Goal: Check status: Check status

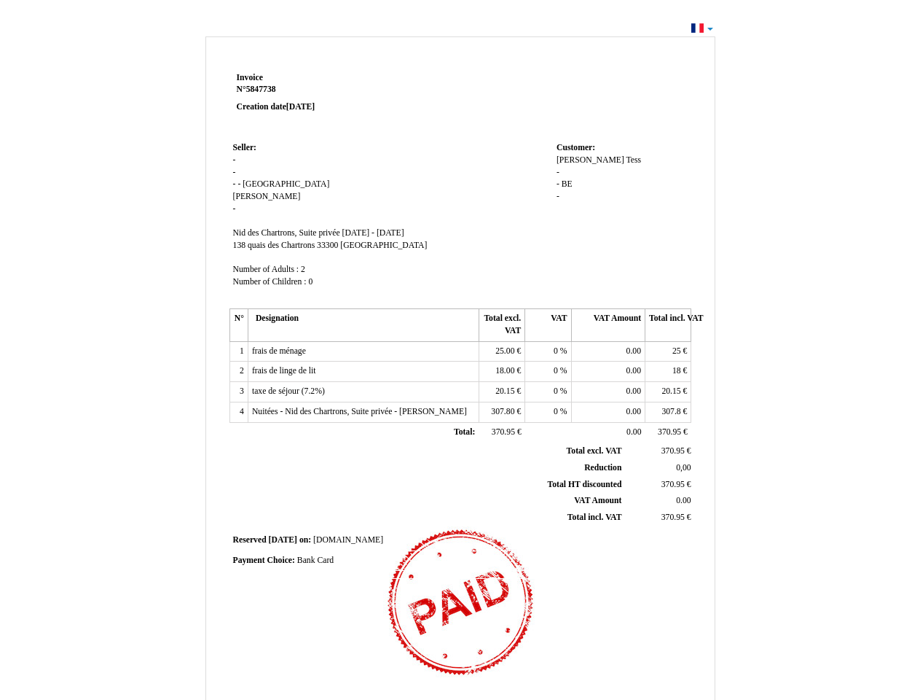
click at [250, 77] on span "Invoice" at bounding box center [250, 77] width 26 height 9
click at [263, 89] on span "5847738" at bounding box center [261, 89] width 30 height 9
click at [245, 147] on span "Seller:" at bounding box center [244, 147] width 23 height 9
click at [254, 184] on span "[GEOGRAPHIC_DATA]" at bounding box center [286, 183] width 87 height 9
click at [243, 196] on span "[PERSON_NAME]" at bounding box center [267, 196] width 68 height 9
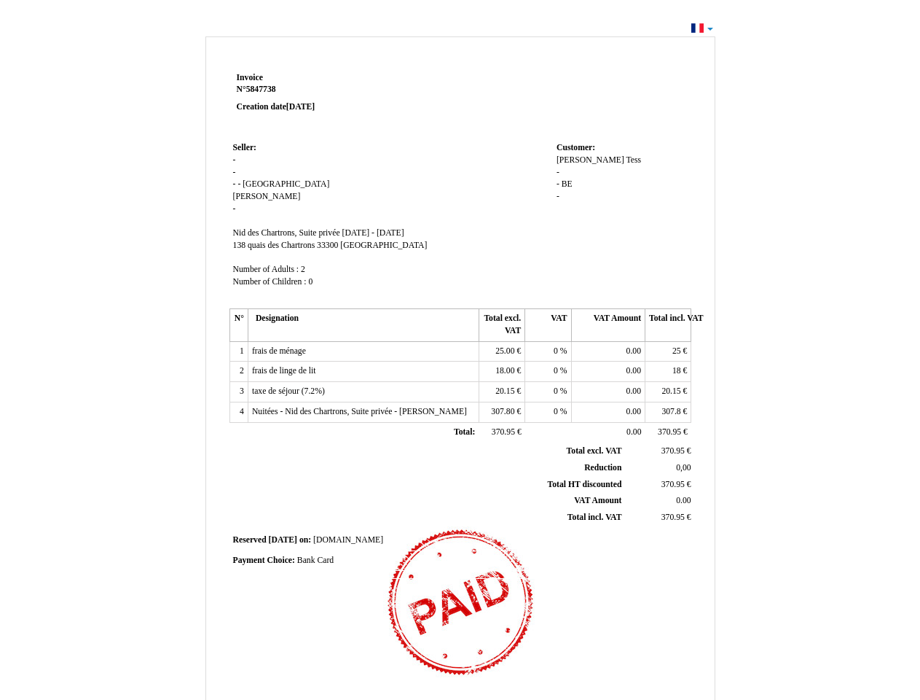
click at [288, 232] on span "Nid des Chartrons, Suite privée" at bounding box center [286, 232] width 107 height 9
click at [404, 232] on span "[DATE] - [DATE]" at bounding box center [374, 232] width 62 height 9
click at [275, 245] on span "138 quais des Chartrons" at bounding box center [274, 245] width 82 height 9
click at [329, 245] on span "33300" at bounding box center [327, 245] width 21 height 9
click at [357, 245] on span "[GEOGRAPHIC_DATA]" at bounding box center [383, 245] width 87 height 9
